Goal: Information Seeking & Learning: Find specific fact

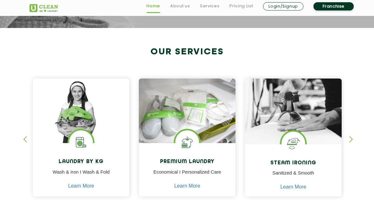
scroll to position [252, 0]
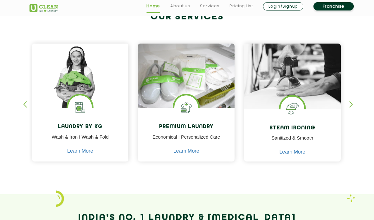
click at [193, 133] on p "Economical I Personalized Care" at bounding box center [186, 140] width 87 height 14
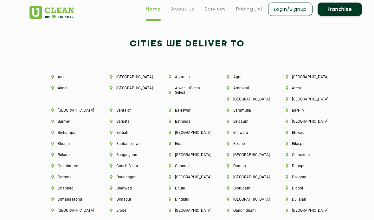
scroll to position [1343, 0]
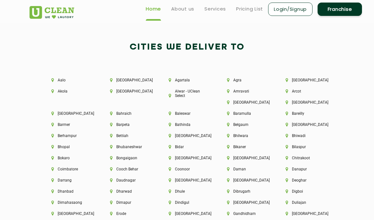
click at [184, 124] on li "Bathinda" at bounding box center [187, 124] width 37 height 4
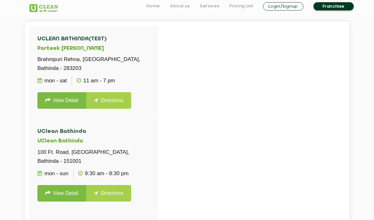
scroll to position [151, 0]
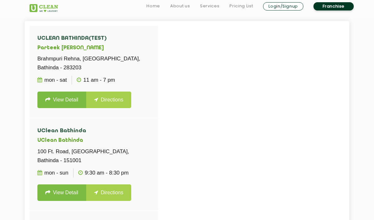
click at [51, 100] on link "View Detail" at bounding box center [61, 99] width 49 height 16
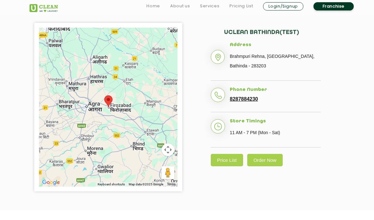
scroll to position [114, 0]
click at [231, 159] on link "Price List" at bounding box center [227, 159] width 32 height 12
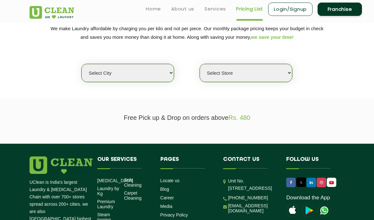
scroll to position [86, 0]
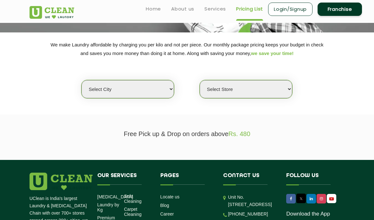
click at [153, 90] on select "Select city [GEOGRAPHIC_DATA] [GEOGRAPHIC_DATA] [GEOGRAPHIC_DATA] [GEOGRAPHIC_D…" at bounding box center [128, 89] width 93 height 18
select select "12"
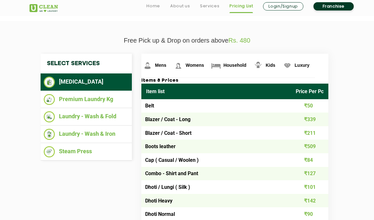
scroll to position [184, 0]
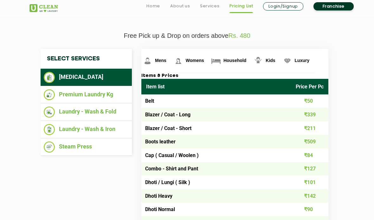
click at [72, 108] on li "Laundry - Wash & Fold" at bounding box center [86, 111] width 85 height 11
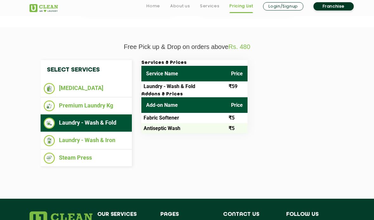
scroll to position [176, 0]
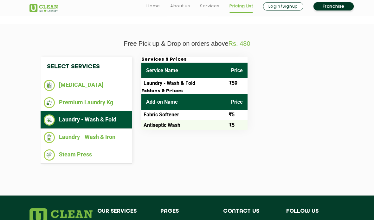
click at [76, 136] on li "Laundry - Wash & Iron" at bounding box center [86, 137] width 85 height 11
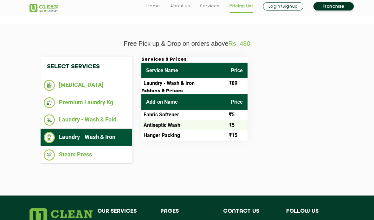
click at [77, 99] on li "Premium Laundry Kg" at bounding box center [86, 102] width 85 height 11
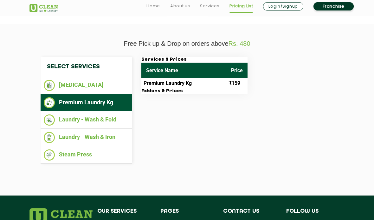
click at [82, 120] on li "Laundry - Wash & Fold" at bounding box center [86, 119] width 85 height 11
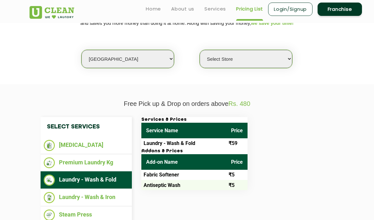
scroll to position [115, 0]
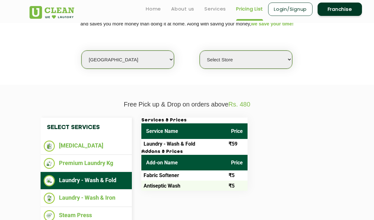
click at [220, 65] on select "Select Store UClean Shivranjani" at bounding box center [246, 59] width 93 height 18
select select "25"
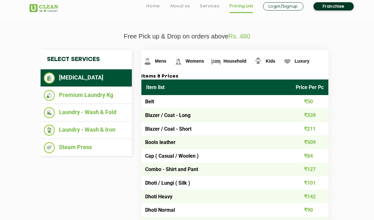
scroll to position [184, 0]
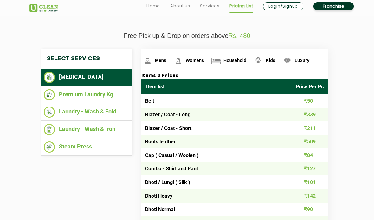
click at [71, 90] on li "Premium Laundry Kg" at bounding box center [86, 94] width 85 height 11
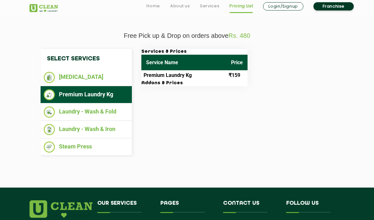
click at [68, 108] on li "Laundry - Wash & Fold" at bounding box center [86, 111] width 85 height 11
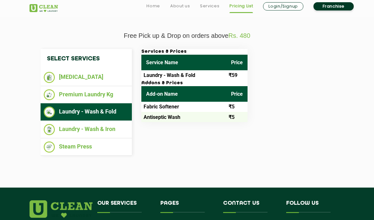
click at [70, 70] on ul "[MEDICAL_DATA]" at bounding box center [86, 77] width 91 height 17
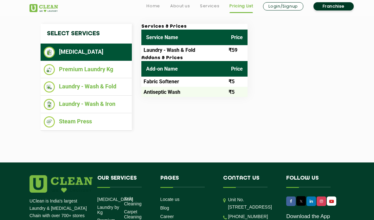
scroll to position [210, 0]
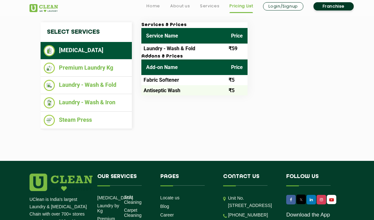
click at [74, 120] on li "Steam Press" at bounding box center [86, 120] width 85 height 11
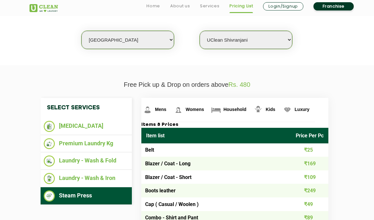
scroll to position [139, 0]
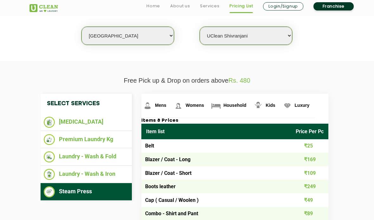
click at [113, 142] on li "Premium Laundry Kg" at bounding box center [86, 139] width 85 height 11
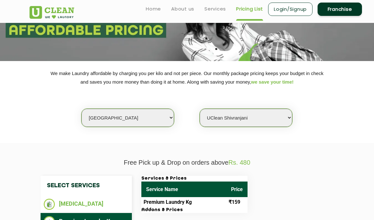
scroll to position [0, 0]
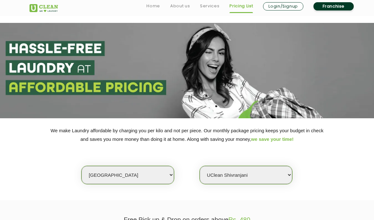
click at [211, 9] on link "Services" at bounding box center [209, 6] width 19 height 8
